Goal: Communication & Community: Answer question/provide support

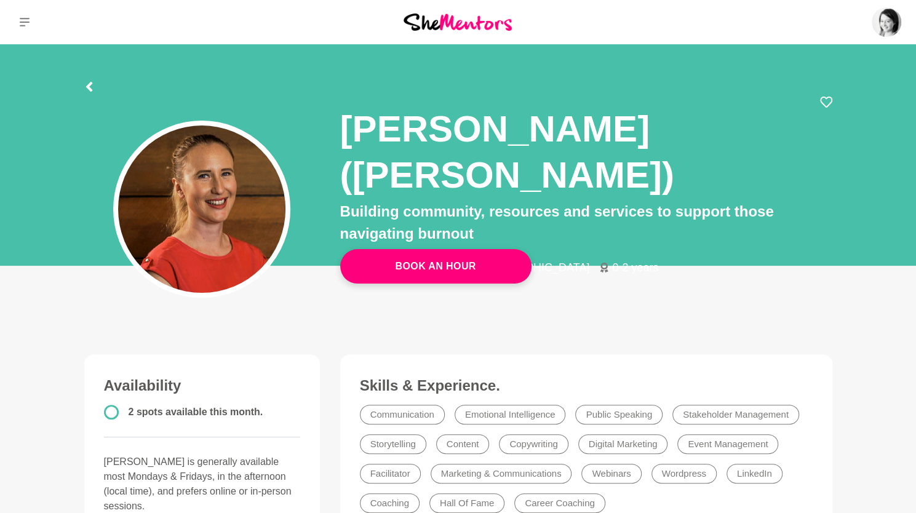
click at [824, 94] on div at bounding box center [458, 85] width 748 height 22
click at [827, 97] on icon at bounding box center [826, 102] width 12 height 11
drag, startPoint x: 28, startPoint y: 25, endPoint x: 37, endPoint y: 22, distance: 9.1
click at [28, 25] on icon at bounding box center [25, 22] width 10 height 10
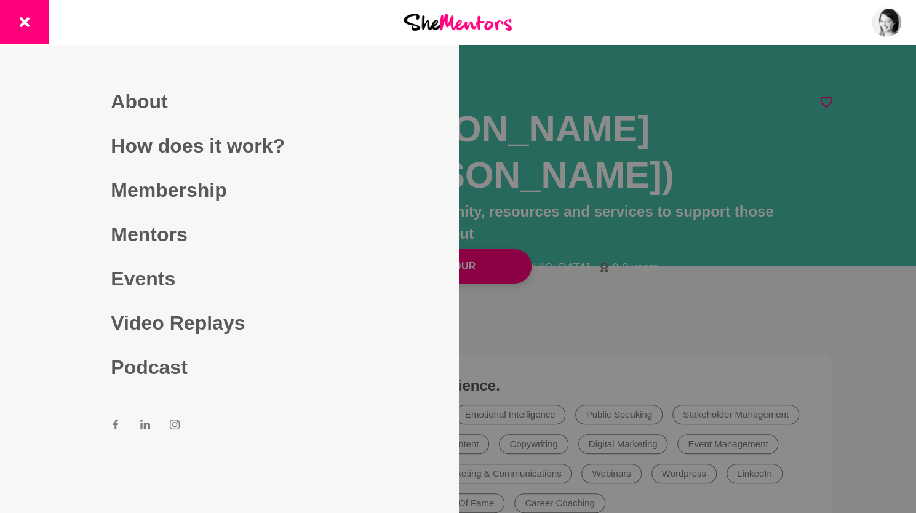
drag, startPoint x: 705, startPoint y: 4, endPoint x: 824, endPoint y: 8, distance: 119.4
click at [714, 5] on div "Dashboard Profile Saved Items (9) Messages Bookings Reviews (5) Membership Logo…" at bounding box center [763, 22] width 305 height 44
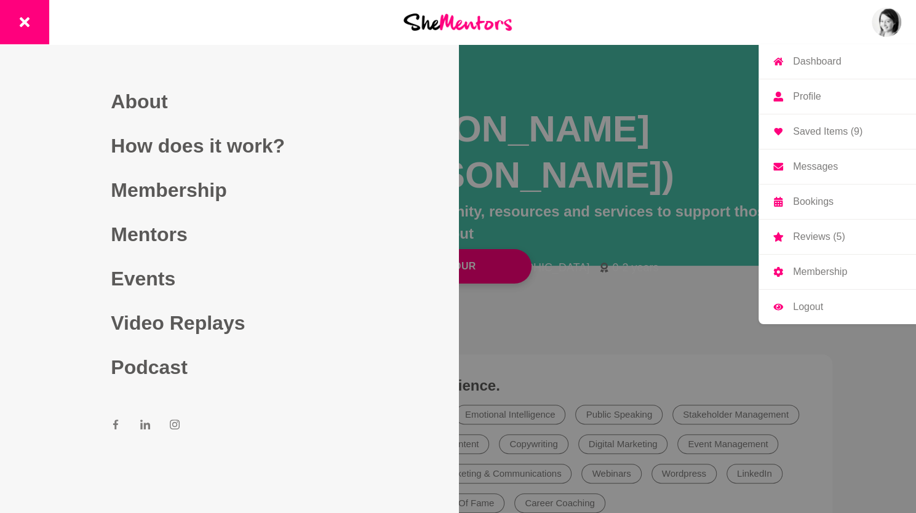
click at [891, 15] on img at bounding box center [887, 22] width 30 height 30
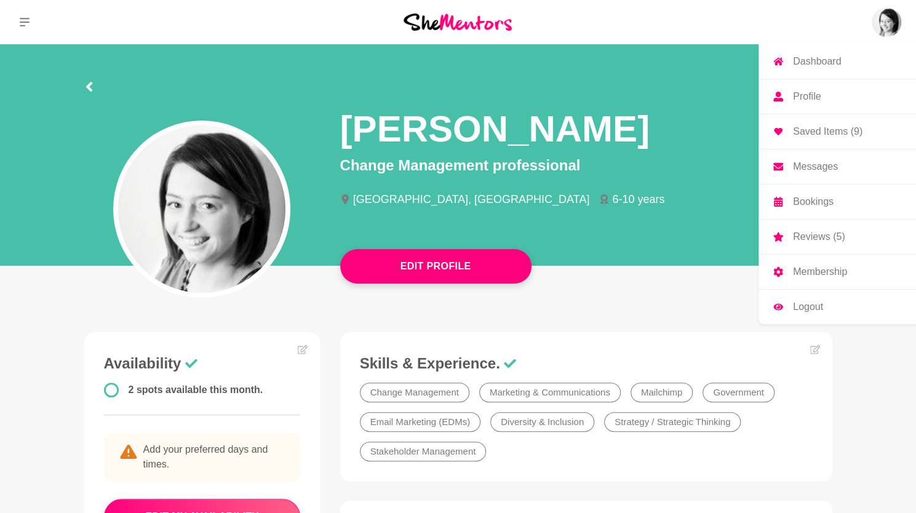
click at [848, 164] on link "Messages" at bounding box center [837, 166] width 157 height 34
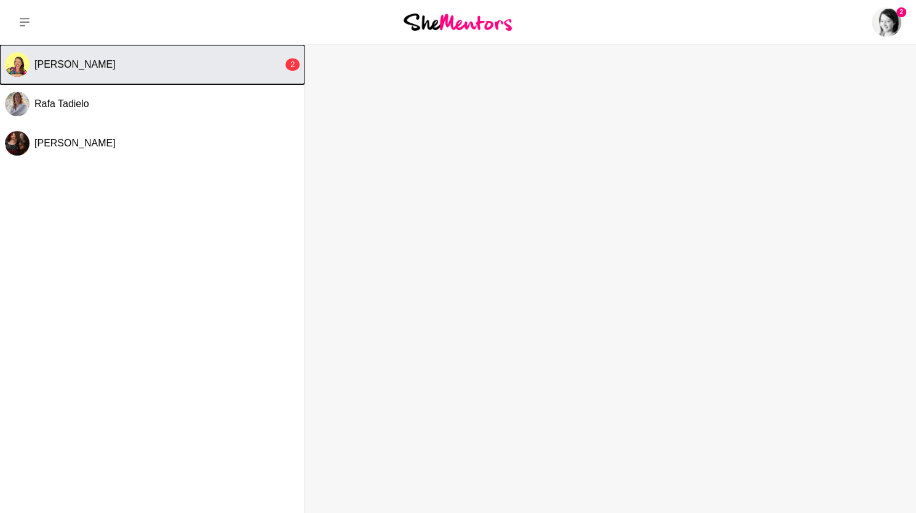
click at [132, 71] on button "Roslyn Thompson 2" at bounding box center [152, 64] width 305 height 39
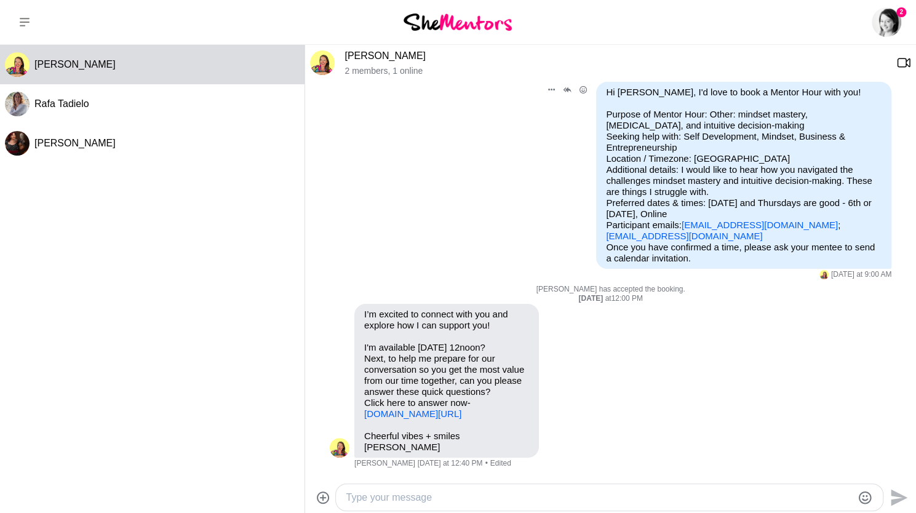
scroll to position [122, 0]
click at [426, 409] on link "docs.google.com/forms/d/e/1FAIpQLSfZdGkHnHU-XQHvrAsxl7NH85WhWyvq5GoJzYKT08fT4DF…" at bounding box center [412, 414] width 97 height 10
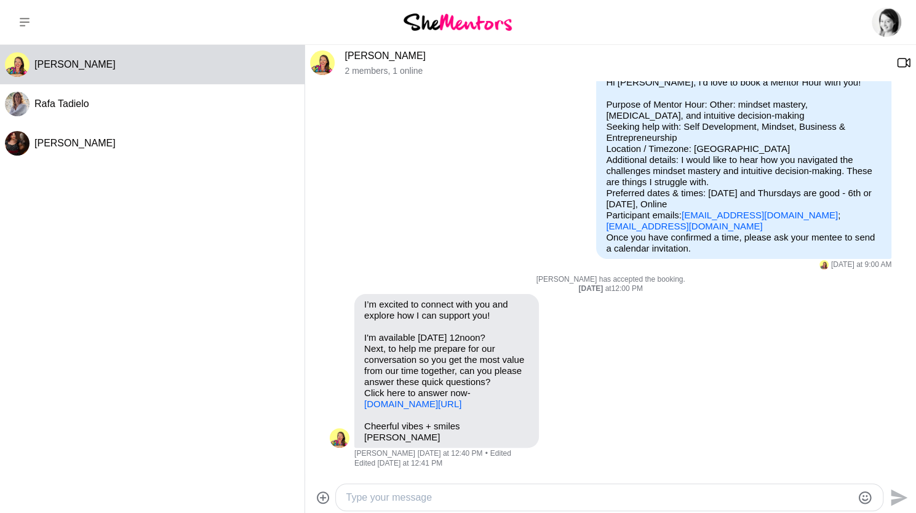
drag, startPoint x: 426, startPoint y: 58, endPoint x: 345, endPoint y: 56, distance: 81.2
click at [345, 56] on p "Roslyn Thompson" at bounding box center [616, 56] width 542 height 12
click at [456, 501] on textarea "Type your message" at bounding box center [599, 497] width 506 height 15
type textarea "These are great questions Roslyn. I will reflect and submit them."
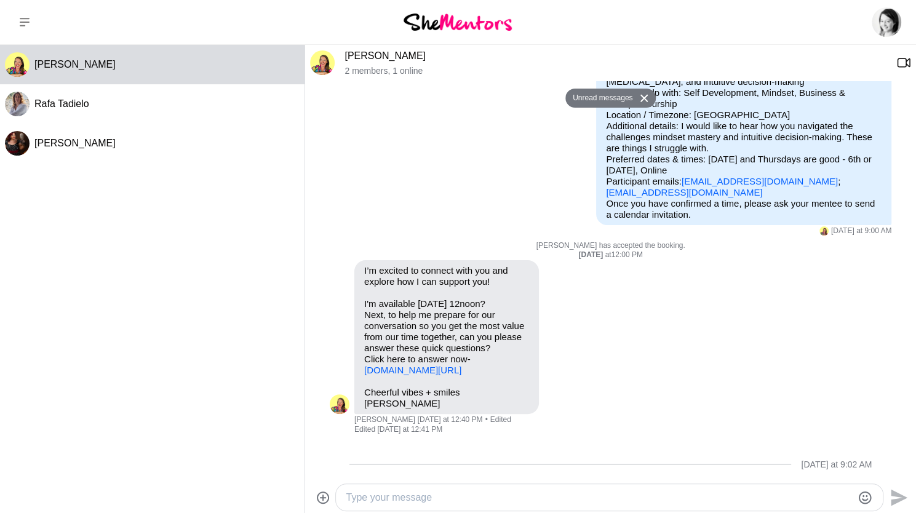
scroll to position [218, 0]
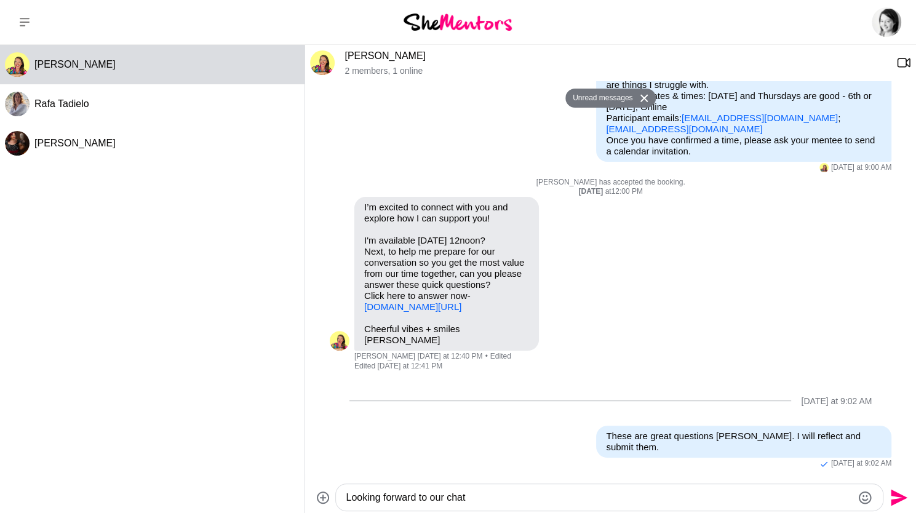
type textarea "Looking forward to our chat"
click at [899, 492] on icon "Send" at bounding box center [898, 498] width 20 height 20
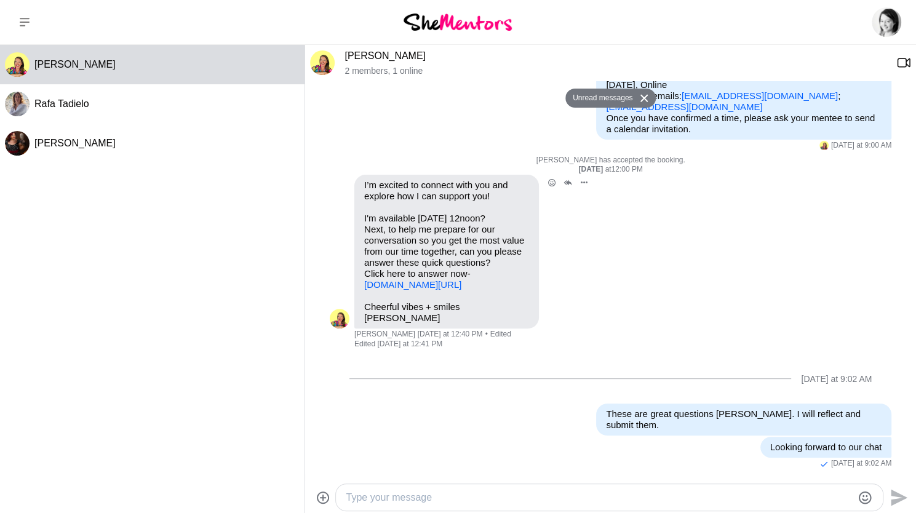
scroll to position [240, 0]
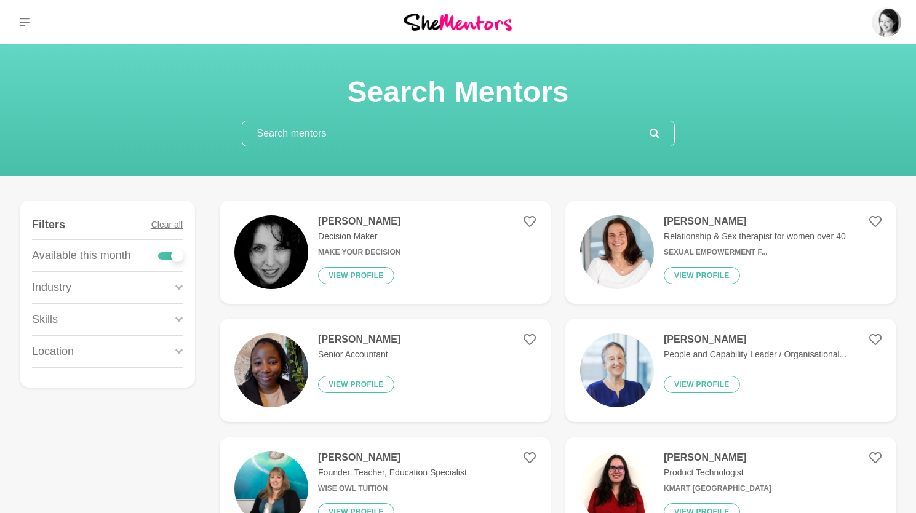
scroll to position [1596, 0]
